Goal: Communication & Community: Answer question/provide support

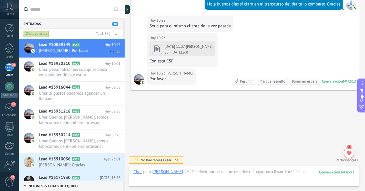
scroll to position [65, 0]
click at [11, 46] on div at bounding box center [9, 47] width 9 height 11
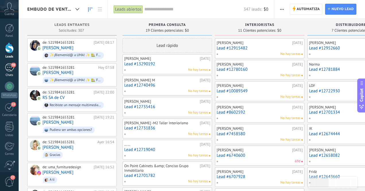
click at [8, 67] on div "98" at bounding box center [9, 67] width 9 height 8
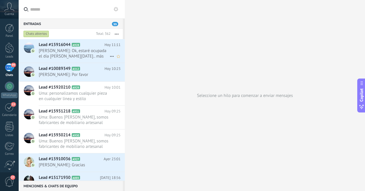
click at [89, 53] on span "[PERSON_NAME]: Ok, estaré ocupada el día [PERSON_NAME][DATE].. más me gustaría …" at bounding box center [74, 53] width 71 height 11
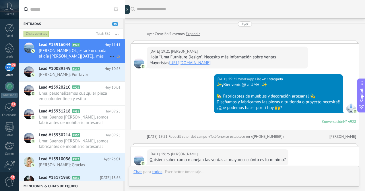
scroll to position [287, 0]
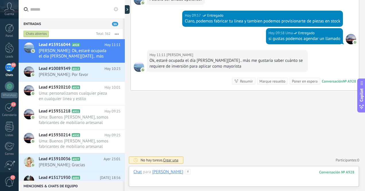
click at [218, 173] on div at bounding box center [243, 177] width 221 height 17
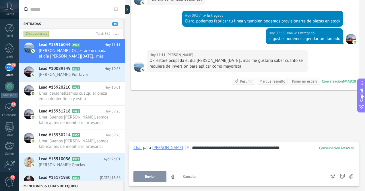
click at [218, 148] on div "**********" at bounding box center [243, 156] width 221 height 22
click at [148, 176] on span "Enviar" at bounding box center [150, 176] width 10 height 4
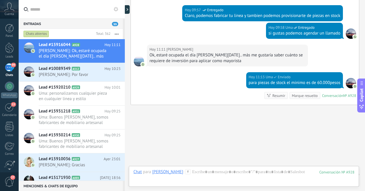
scroll to position [307, 0]
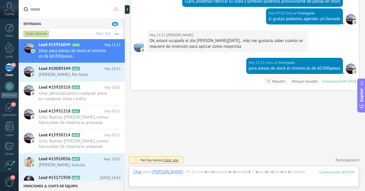
click at [9, 68] on div "98" at bounding box center [9, 67] width 9 height 8
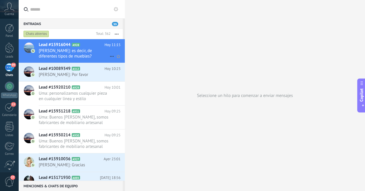
click at [67, 55] on span "[PERSON_NAME]: es decir, de diferentes tipos de muebles?" at bounding box center [74, 53] width 71 height 11
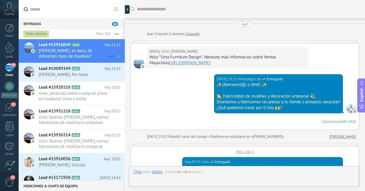
scroll to position [306, 0]
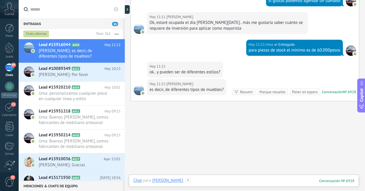
click at [233, 179] on div at bounding box center [243, 185] width 221 height 17
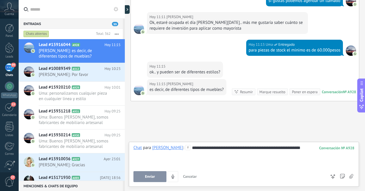
click at [148, 175] on span "Enviar" at bounding box center [150, 176] width 10 height 4
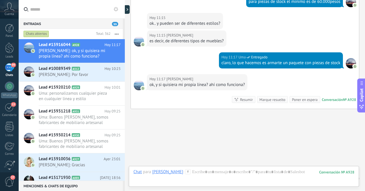
scroll to position [378, 0]
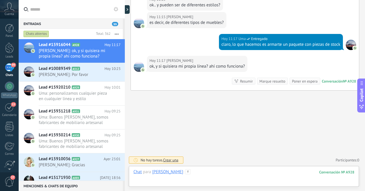
click at [217, 172] on div at bounding box center [243, 177] width 221 height 17
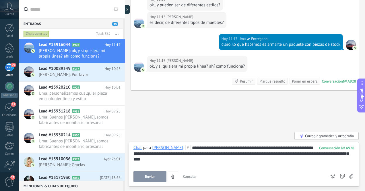
click at [151, 177] on span "Enviar" at bounding box center [150, 176] width 10 height 4
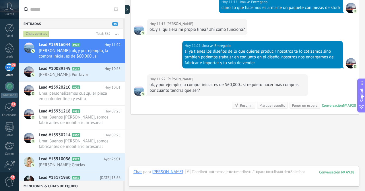
scroll to position [439, 0]
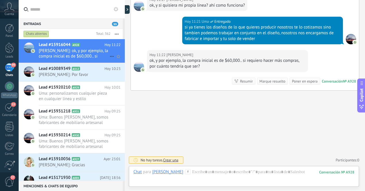
click at [64, 54] on span "[PERSON_NAME]: ok, y por ejemplo, la compra inicial es de $60,000.. si requiero…" at bounding box center [74, 53] width 71 height 11
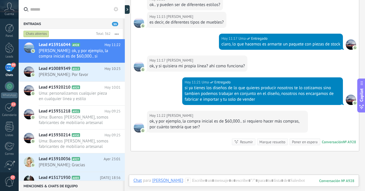
scroll to position [317, 0]
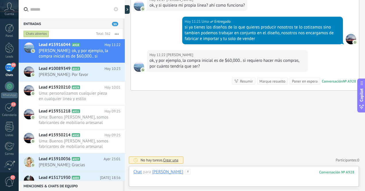
click at [225, 173] on div at bounding box center [243, 177] width 221 height 17
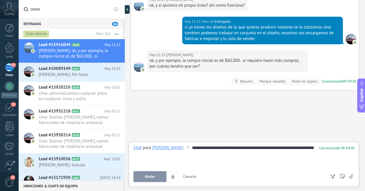
click at [287, 148] on div "**********" at bounding box center [243, 156] width 221 height 22
click at [153, 156] on div "**********" at bounding box center [243, 156] width 221 height 22
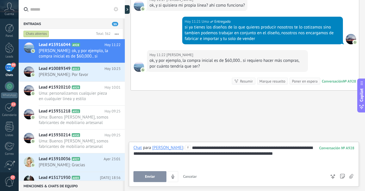
click at [206, 154] on div "**********" at bounding box center [243, 156] width 221 height 22
click at [150, 176] on span "Enviar" at bounding box center [150, 176] width 10 height 4
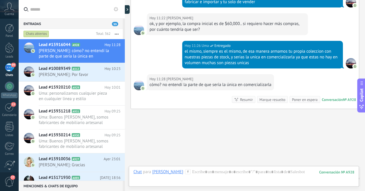
scroll to position [372, 0]
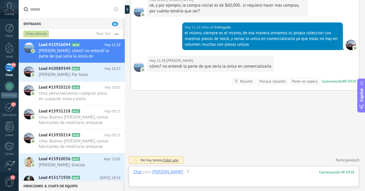
click at [233, 172] on div at bounding box center [243, 177] width 221 height 17
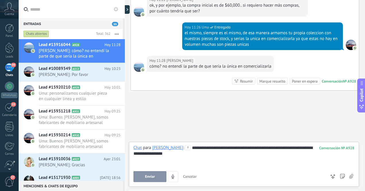
click at [314, 148] on div "**********" at bounding box center [243, 156] width 221 height 22
click at [206, 155] on div "**********" at bounding box center [243, 156] width 221 height 22
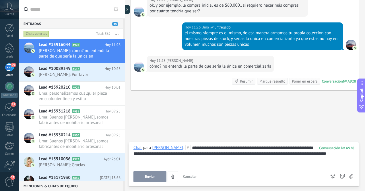
click at [152, 176] on span "Enviar" at bounding box center [150, 176] width 10 height 4
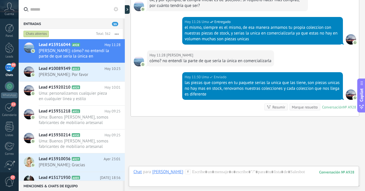
scroll to position [403, 0]
